Goal: Task Accomplishment & Management: Use online tool/utility

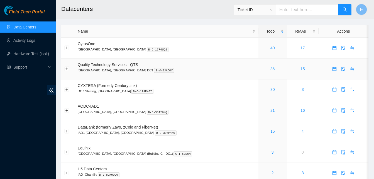
click at [271, 68] on link "36" at bounding box center [273, 69] width 4 height 4
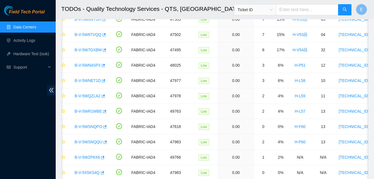
scroll to position [171, 0]
click at [28, 41] on link "Activity Logs" at bounding box center [24, 40] width 22 height 4
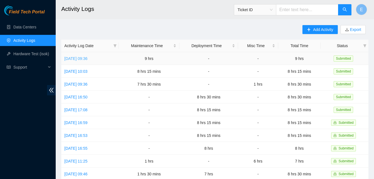
click at [85, 58] on link "Wed, 01 Oct 2025 09:36" at bounding box center [75, 58] width 23 height 4
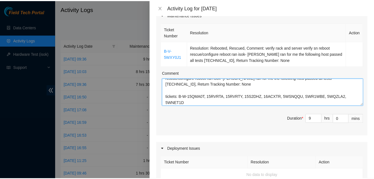
scroll to position [25, 0]
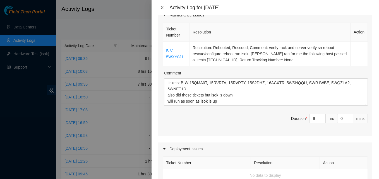
click at [163, 8] on icon "close" at bounding box center [162, 7] width 4 height 4
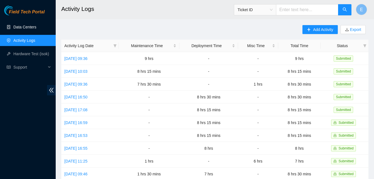
click at [32, 26] on link "Data Centers" at bounding box center [24, 27] width 23 height 4
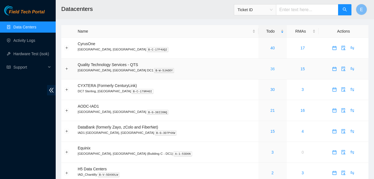
click at [271, 69] on link "36" at bounding box center [273, 69] width 4 height 4
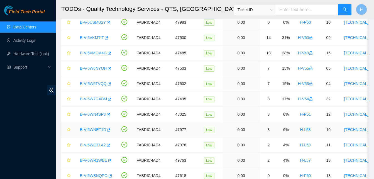
scroll to position [122, 0]
click at [108, 129] on icon "button" at bounding box center [108, 130] width 4 height 4
click at [107, 115] on icon "button" at bounding box center [108, 114] width 3 height 3
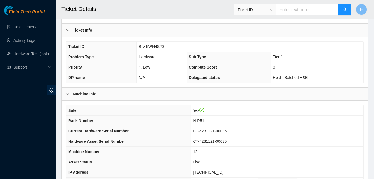
scroll to position [115, 0]
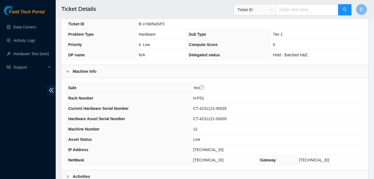
scroll to position [199, 0]
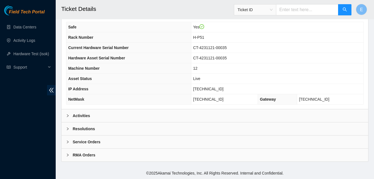
click at [87, 116] on b "Activities" at bounding box center [81, 116] width 17 height 6
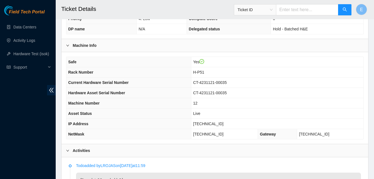
scroll to position [165, 0]
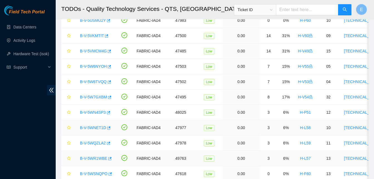
scroll to position [124, 0]
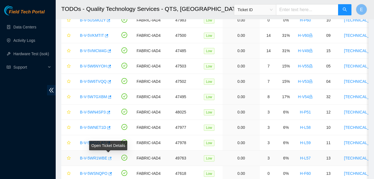
click at [108, 158] on icon "button" at bounding box center [109, 158] width 3 height 3
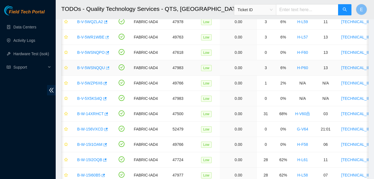
scroll to position [245, 0]
click at [106, 160] on icon "button" at bounding box center [104, 159] width 3 height 3
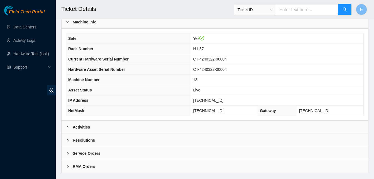
scroll to position [199, 0]
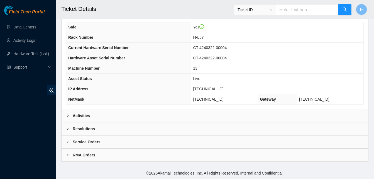
click at [77, 117] on b "Activities" at bounding box center [81, 116] width 17 height 6
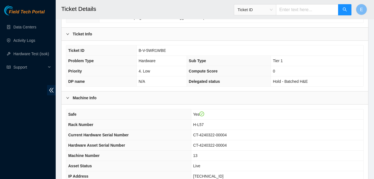
scroll to position [108, 0]
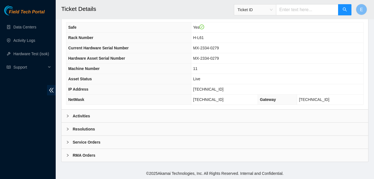
scroll to position [199, 0]
click at [81, 115] on b "Activities" at bounding box center [81, 116] width 17 height 6
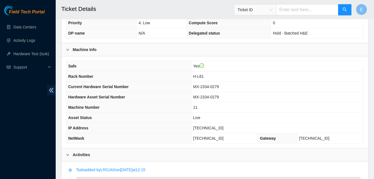
scroll to position [104, 0]
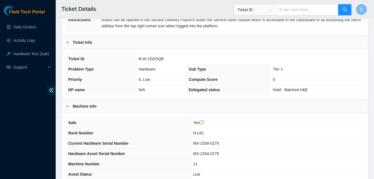
click at [81, 115] on div "Safe Yes Rack Number H-L61 Current Hardware Serial Number MX-2334-0279 Hardware…" at bounding box center [215, 159] width 307 height 92
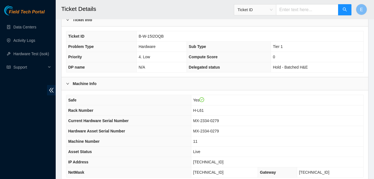
scroll to position [125, 0]
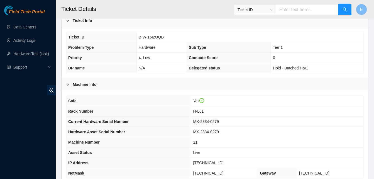
click at [181, 162] on th "IP Address" at bounding box center [128, 163] width 125 height 10
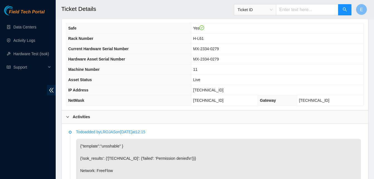
scroll to position [198, 0]
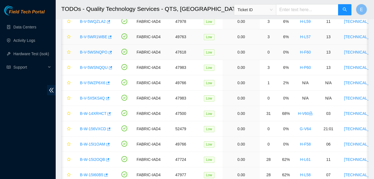
scroll to position [0, 3]
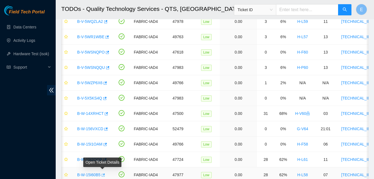
click at [103, 174] on icon "button" at bounding box center [103, 174] width 3 height 3
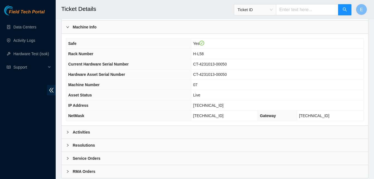
scroll to position [183, 0]
click at [84, 133] on b "Activities" at bounding box center [81, 132] width 17 height 6
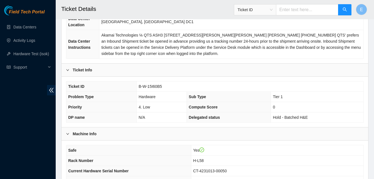
scroll to position [76, 0]
click at [84, 133] on b "Machine Info" at bounding box center [85, 134] width 24 height 6
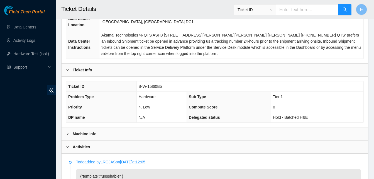
scroll to position [79, 0]
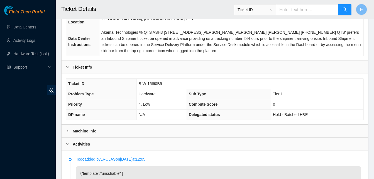
click at [88, 131] on b "Machine Info" at bounding box center [85, 131] width 24 height 6
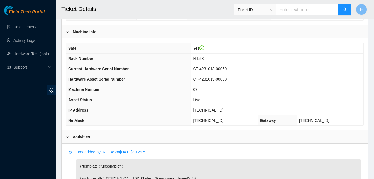
scroll to position [181, 0]
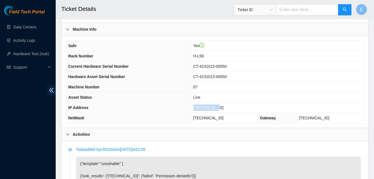
drag, startPoint x: 204, startPoint y: 108, endPoint x: 224, endPoint y: 111, distance: 20.5
click at [224, 111] on td "[TECHNICAL_ID]" at bounding box center [277, 108] width 173 height 10
copy span "[TECHNICAL_ID]"
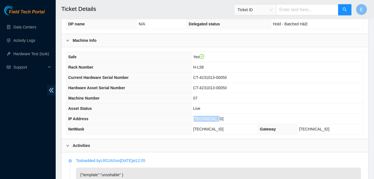
scroll to position [170, 0]
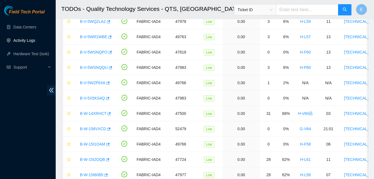
scroll to position [0, 3]
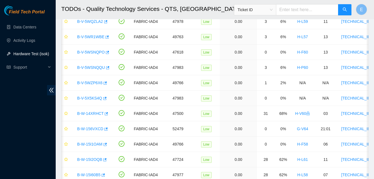
click at [19, 55] on link "Hardware Test (isok)" at bounding box center [31, 54] width 36 height 4
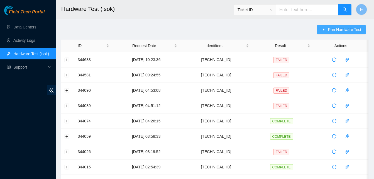
click at [334, 30] on span "Run Hardware Test" at bounding box center [344, 29] width 33 height 6
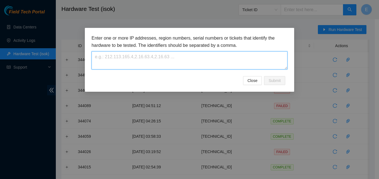
click at [202, 54] on textarea at bounding box center [189, 60] width 196 height 18
paste textarea "23.52.15.234"
type textarea "23.52.15.234"
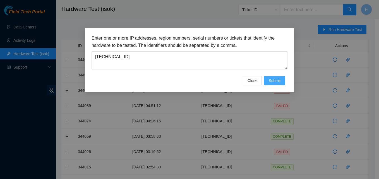
click at [277, 80] on span "Submit" at bounding box center [274, 81] width 12 height 6
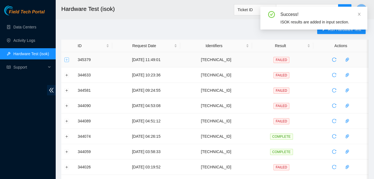
click at [67, 60] on button "Expand row" at bounding box center [67, 59] width 4 height 4
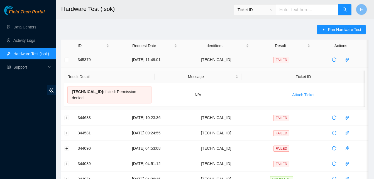
click at [64, 61] on td at bounding box center [67, 59] width 13 height 15
click at [66, 60] on button "Collapse row" at bounding box center [67, 59] width 4 height 4
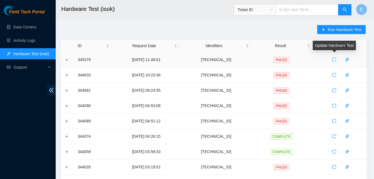
click at [334, 60] on icon "reload" at bounding box center [334, 59] width 4 height 4
click at [26, 27] on link "Data Centers" at bounding box center [24, 27] width 23 height 4
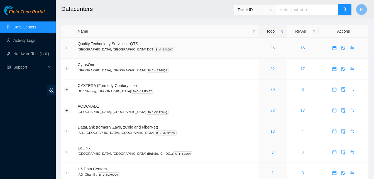
click at [271, 50] on link "36" at bounding box center [273, 48] width 4 height 4
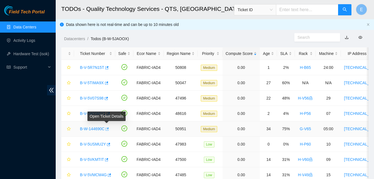
click at [106, 128] on icon "button" at bounding box center [107, 129] width 4 height 4
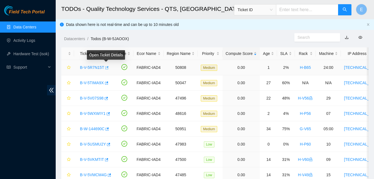
click at [106, 67] on icon "button" at bounding box center [106, 67] width 3 height 3
click at [109, 114] on div "B-V-5WXWIY1" at bounding box center [94, 113] width 35 height 9
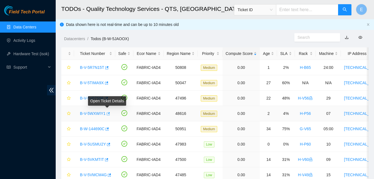
click at [108, 113] on icon "button" at bounding box center [108, 114] width 4 height 4
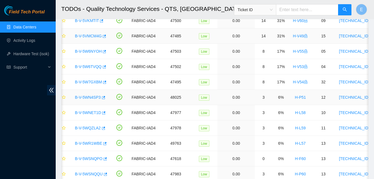
scroll to position [139, 0]
click at [104, 98] on icon "button" at bounding box center [103, 97] width 4 height 4
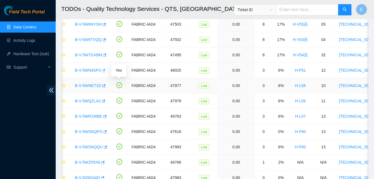
scroll to position [166, 0]
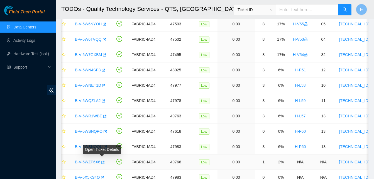
click at [102, 161] on icon "button" at bounding box center [103, 162] width 4 height 4
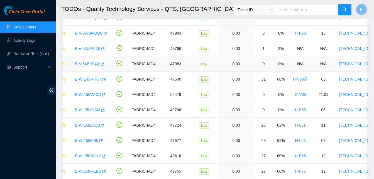
scroll to position [280, 0]
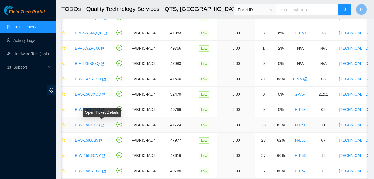
click at [101, 126] on icon "button" at bounding box center [102, 125] width 4 height 4
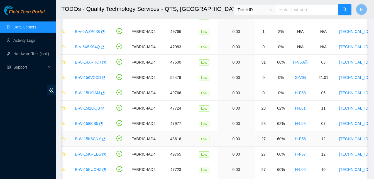
scroll to position [297, 0]
click at [103, 153] on icon "button" at bounding box center [104, 153] width 3 height 3
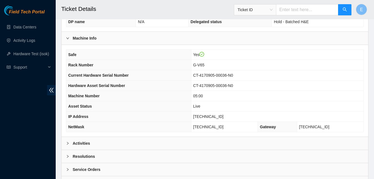
scroll to position [199, 0]
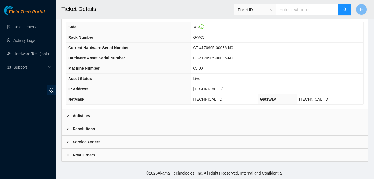
click at [84, 114] on b "Activities" at bounding box center [81, 116] width 17 height 6
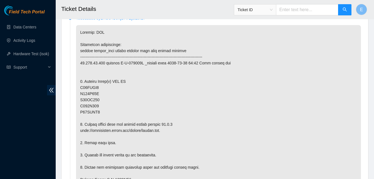
scroll to position [312, 0]
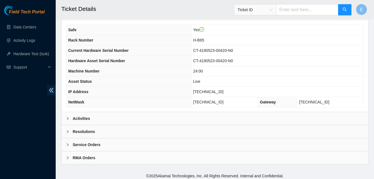
scroll to position [199, 0]
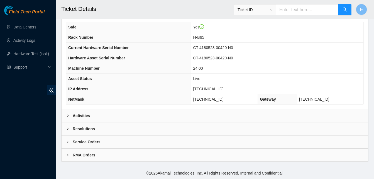
click at [84, 117] on b "Activities" at bounding box center [81, 116] width 17 height 6
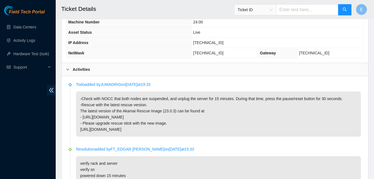
scroll to position [246, 0]
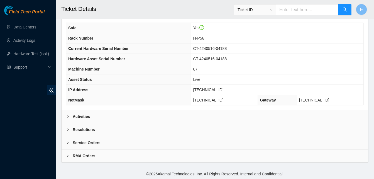
scroll to position [199, 0]
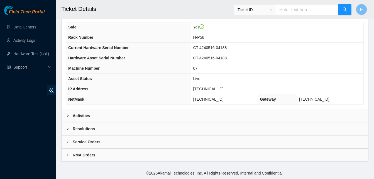
click at [77, 115] on b "Activities" at bounding box center [81, 116] width 17 height 6
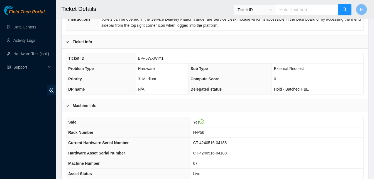
scroll to position [103, 0]
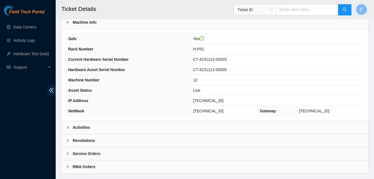
scroll to position [199, 0]
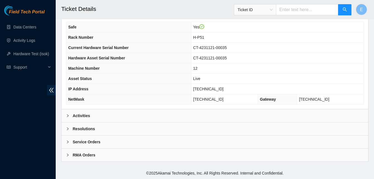
click at [76, 116] on b "Activities" at bounding box center [81, 116] width 17 height 6
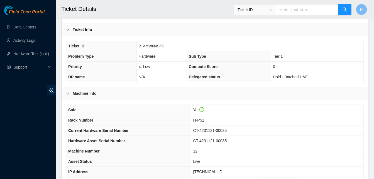
scroll to position [109, 0]
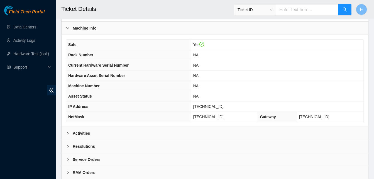
scroll to position [182, 0]
click at [87, 132] on b "Activities" at bounding box center [81, 133] width 17 height 6
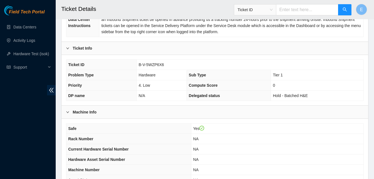
scroll to position [98, 0]
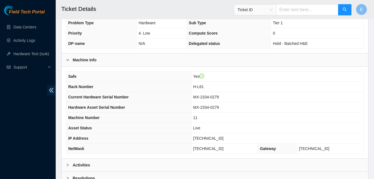
scroll to position [199, 0]
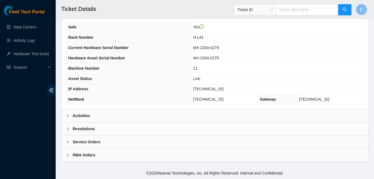
click at [83, 115] on b "Activities" at bounding box center [81, 116] width 17 height 6
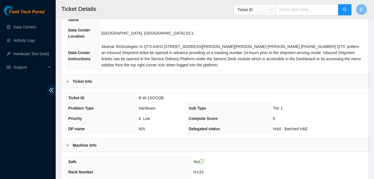
scroll to position [64, 0]
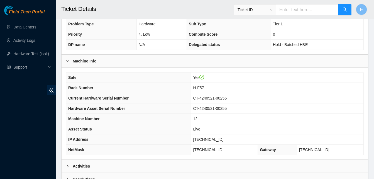
scroll to position [149, 0]
click at [84, 168] on b "Activities" at bounding box center [81, 166] width 17 height 6
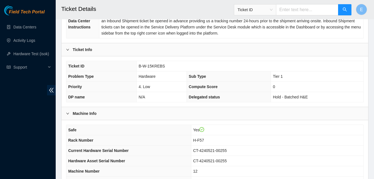
scroll to position [96, 0]
click at [87, 164] on th "Hardware Asset Serial Number" at bounding box center [128, 161] width 125 height 10
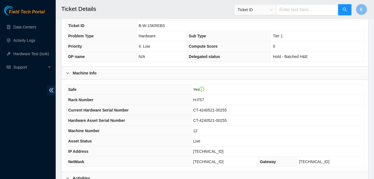
scroll to position [137, 0]
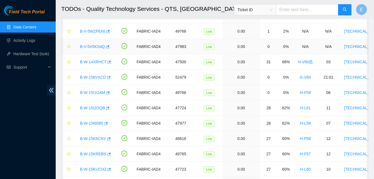
scroll to position [0, 5]
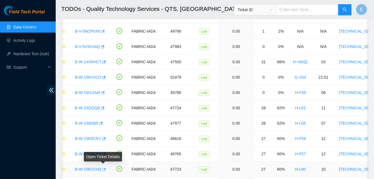
click at [104, 168] on icon "button" at bounding box center [104, 170] width 4 height 4
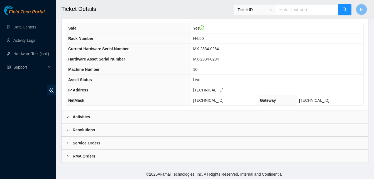
scroll to position [199, 0]
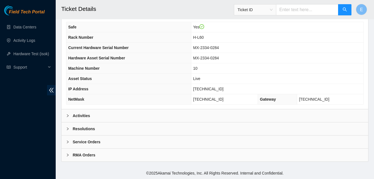
click at [88, 114] on b "Activities" at bounding box center [81, 116] width 17 height 6
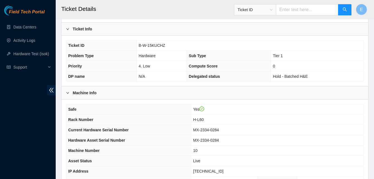
scroll to position [117, 0]
click at [142, 101] on div "Safe Yes Rack Number H-L60 Current Hardware Serial Number MX-2334-0284 Hardware…" at bounding box center [215, 146] width 307 height 92
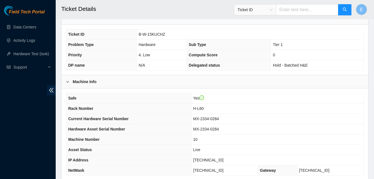
scroll to position [128, 0]
